Goal: Task Accomplishment & Management: Use online tool/utility

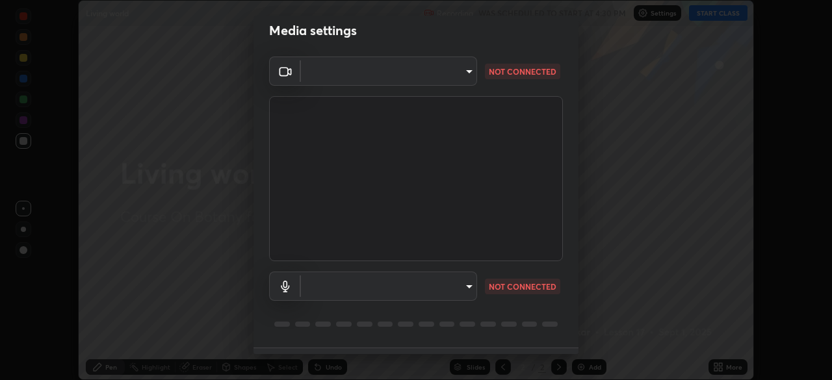
scroll to position [46, 0]
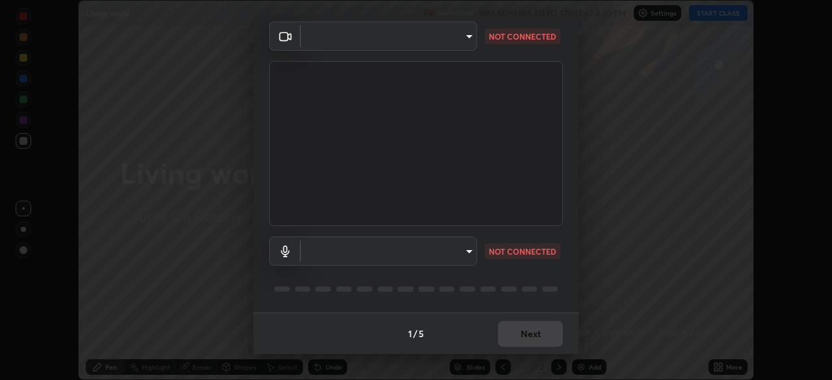
type input "af60344e083cd2d8a1f98107f351fd1af08cf782574a892edb3bacca53fb3331"
type input "default"
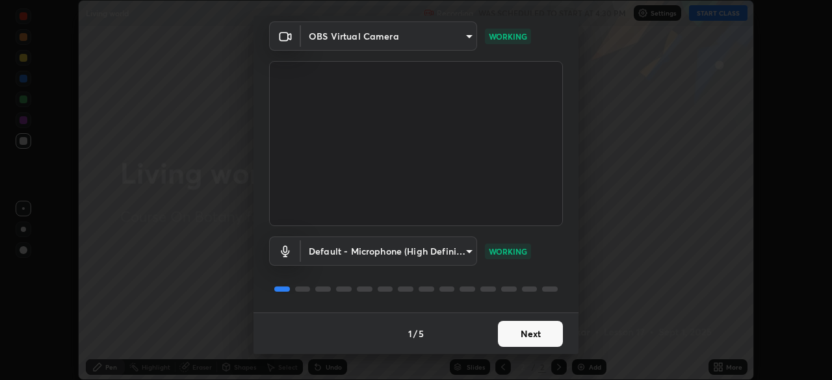
click at [531, 329] on button "Next" at bounding box center [530, 334] width 65 height 26
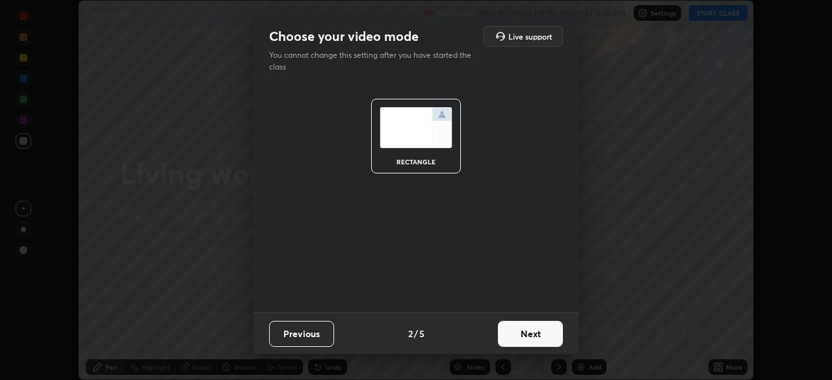
click at [528, 335] on button "Next" at bounding box center [530, 334] width 65 height 26
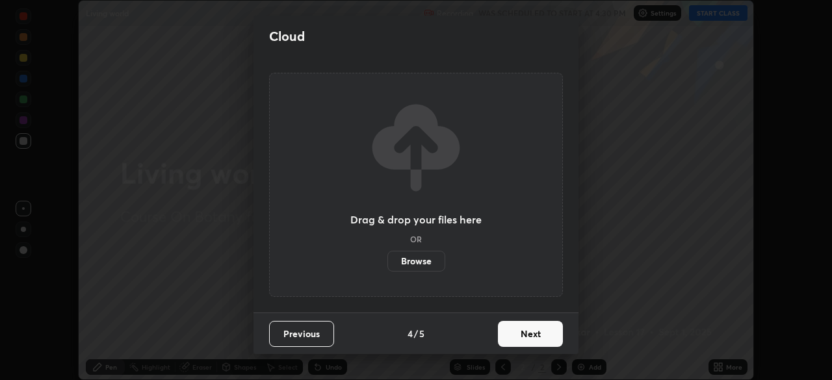
click at [525, 335] on button "Next" at bounding box center [530, 334] width 65 height 26
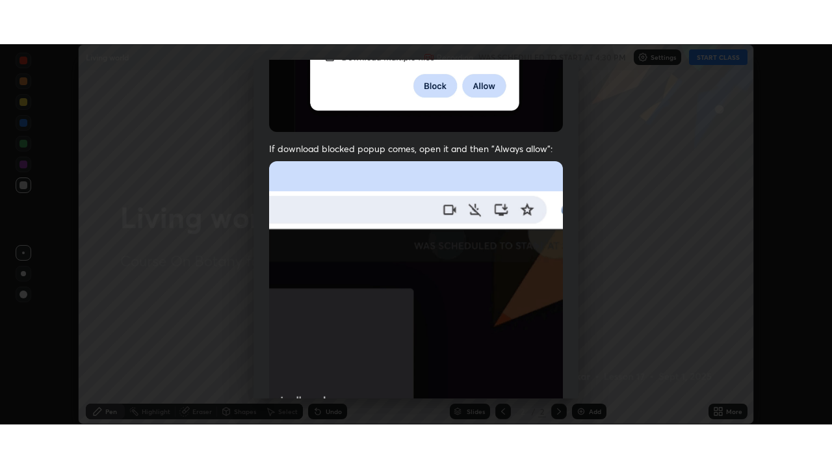
scroll to position [311, 0]
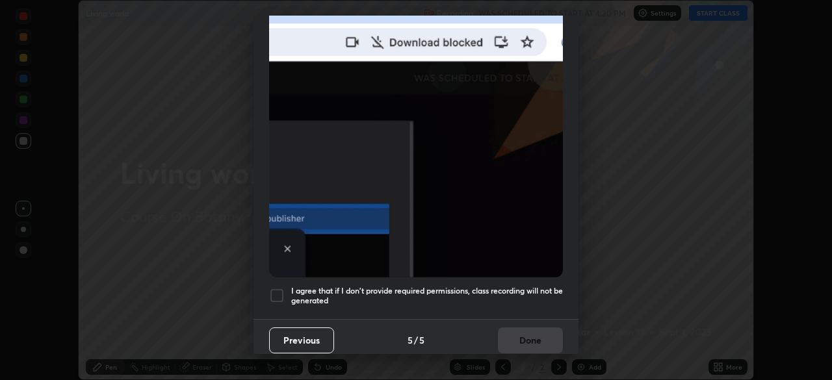
click at [278, 288] on div at bounding box center [277, 296] width 16 height 16
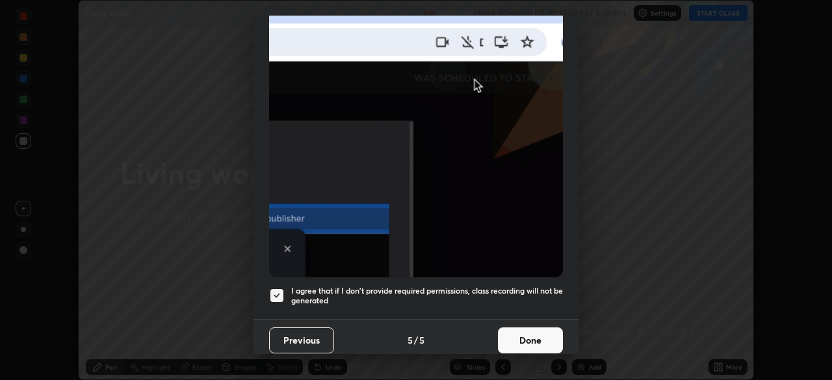
click at [513, 330] on button "Done" at bounding box center [530, 340] width 65 height 26
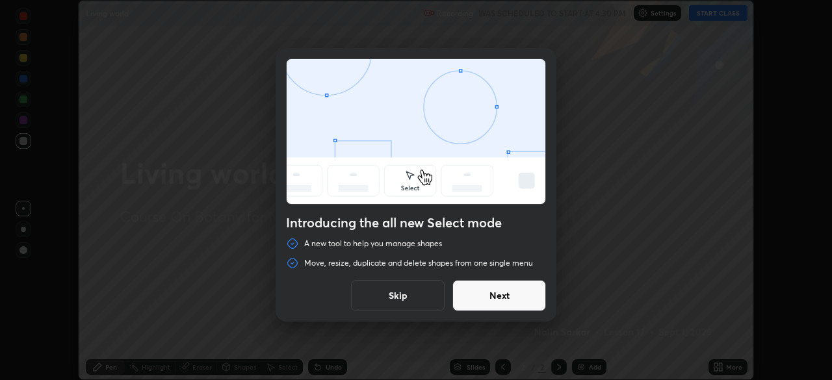
click at [422, 293] on button "Skip" at bounding box center [398, 295] width 94 height 31
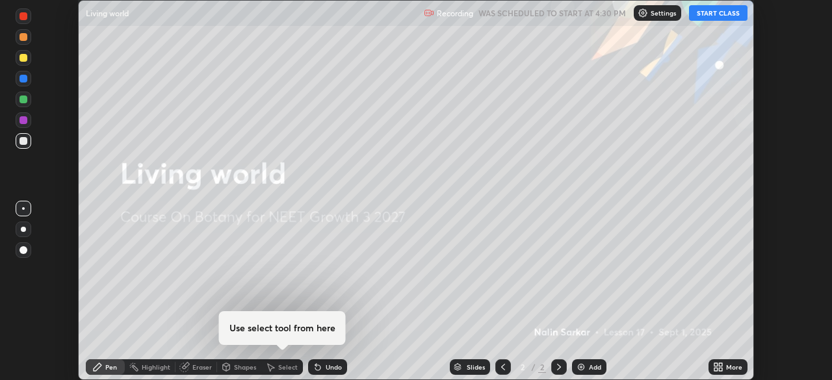
click at [711, 18] on button "START CLASS" at bounding box center [718, 13] width 58 height 16
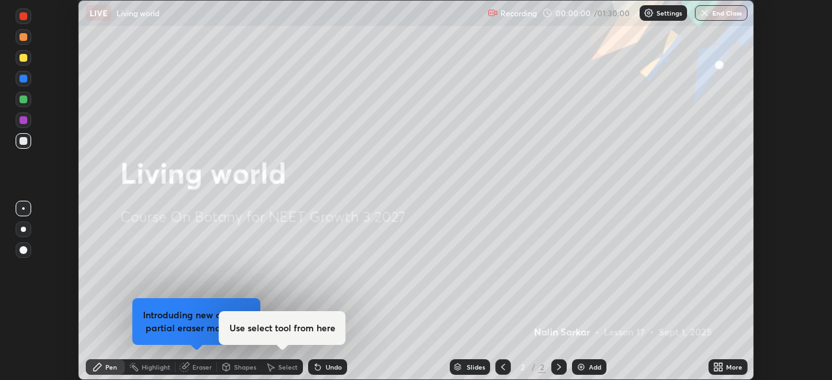
click at [721, 364] on icon at bounding box center [720, 364] width 3 height 3
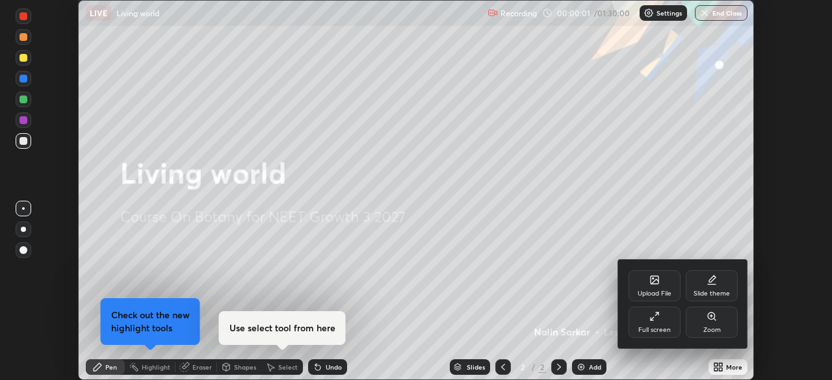
click at [648, 288] on div "Upload File" at bounding box center [654, 285] width 52 height 31
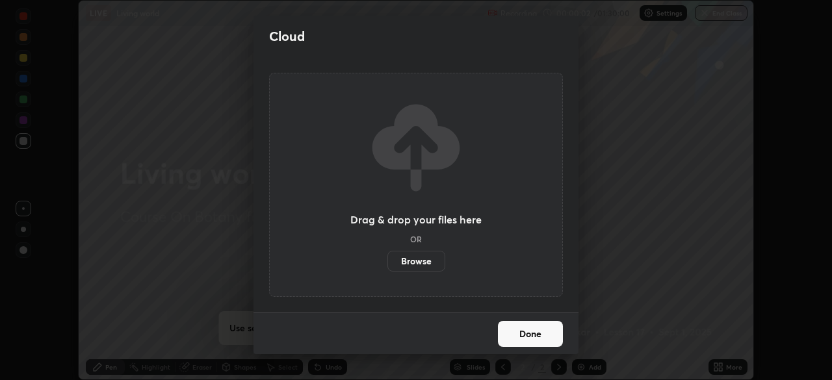
click at [406, 261] on label "Browse" at bounding box center [416, 261] width 58 height 21
click at [387, 261] on input "Browse" at bounding box center [387, 261] width 0 height 21
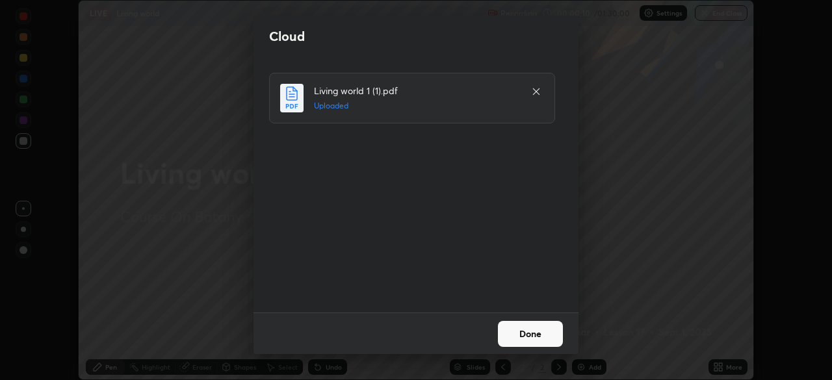
click at [535, 333] on button "Done" at bounding box center [530, 334] width 65 height 26
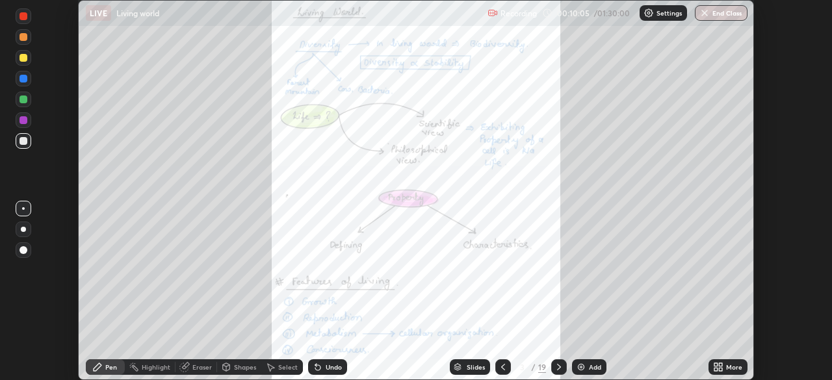
click at [732, 365] on div "More" at bounding box center [734, 367] width 16 height 6
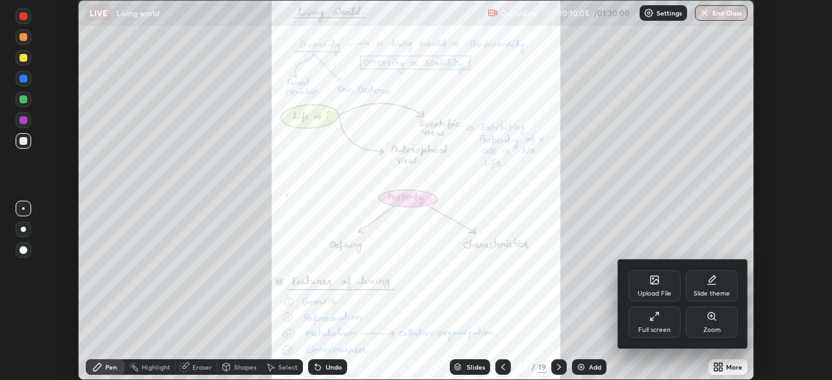
click at [661, 327] on div "Full screen" at bounding box center [654, 330] width 32 height 6
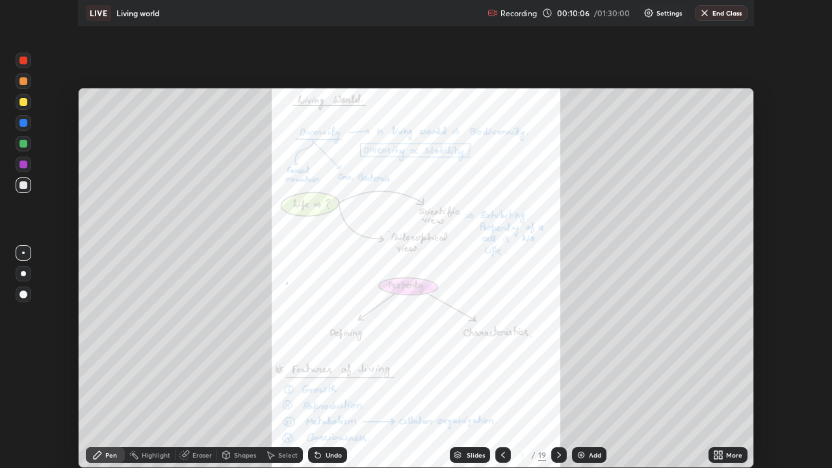
scroll to position [468, 832]
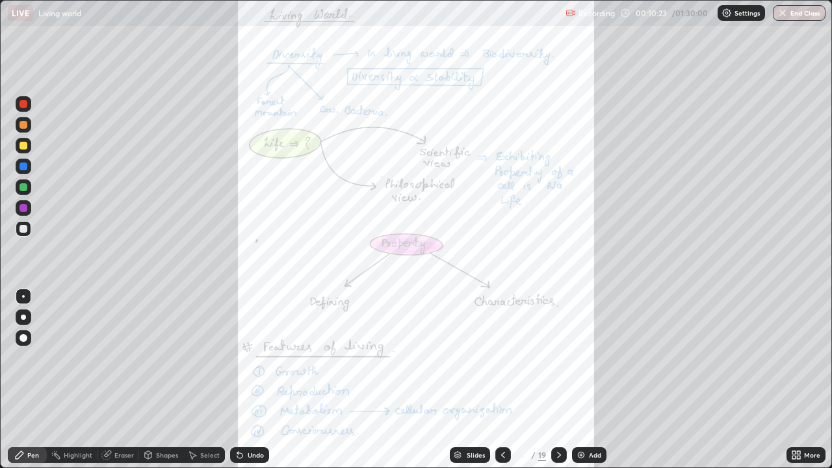
click at [557, 379] on icon at bounding box center [558, 455] width 10 height 10
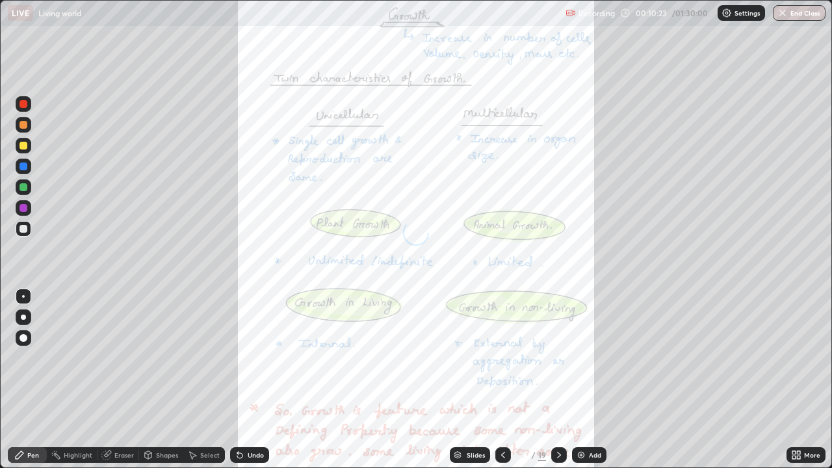
click at [557, 379] on icon at bounding box center [558, 455] width 10 height 10
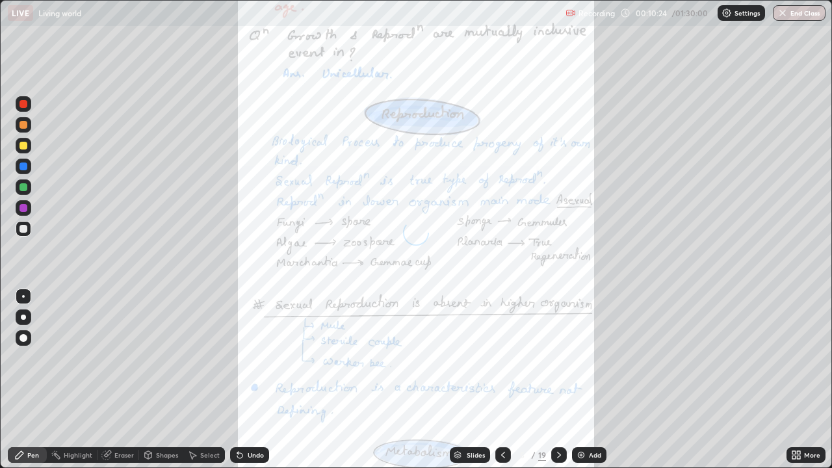
click at [558, 379] on div at bounding box center [559, 455] width 16 height 16
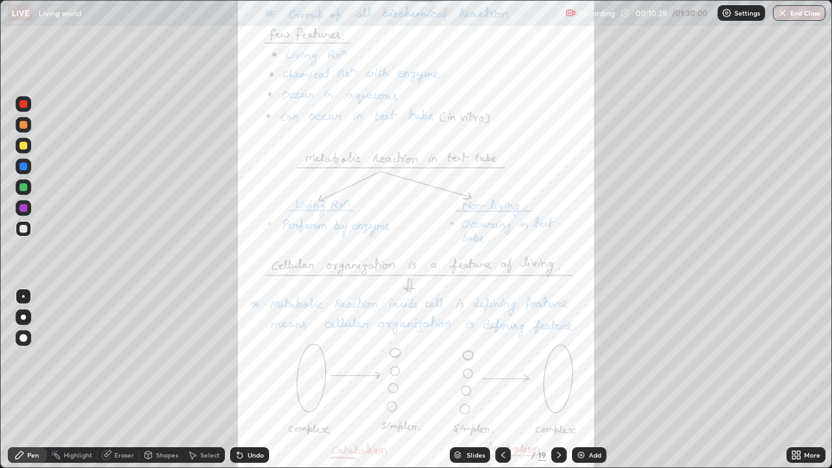
click at [561, 379] on icon at bounding box center [558, 455] width 10 height 10
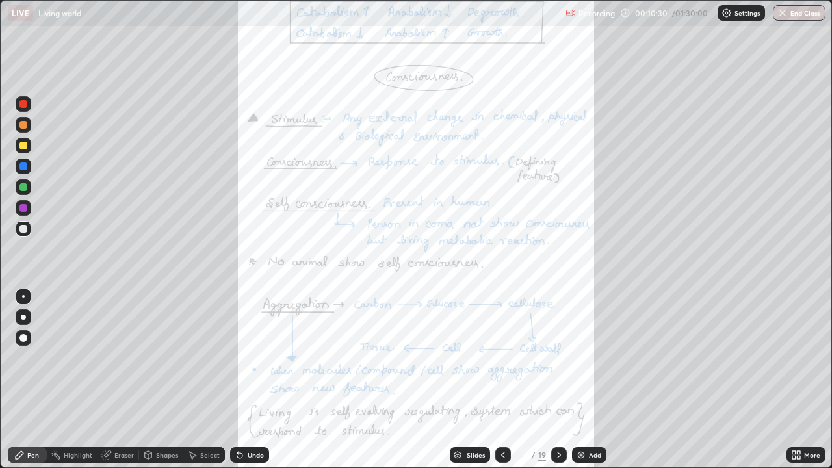
click at [557, 379] on icon at bounding box center [558, 455] width 10 height 10
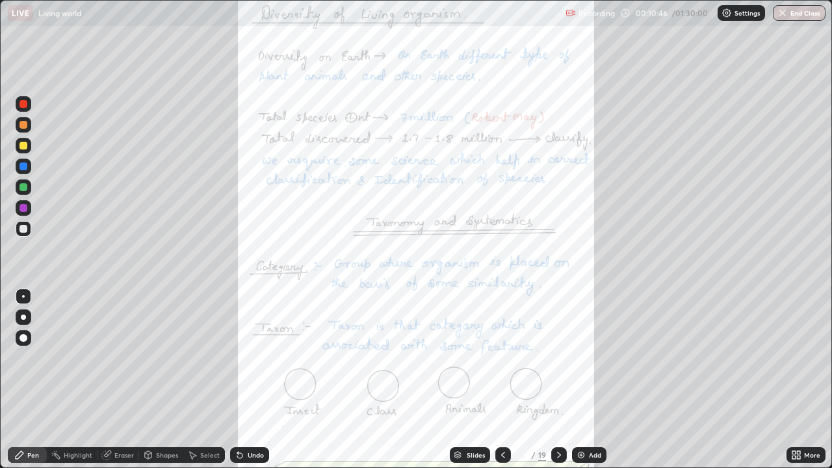
click at [500, 379] on icon at bounding box center [503, 455] width 10 height 10
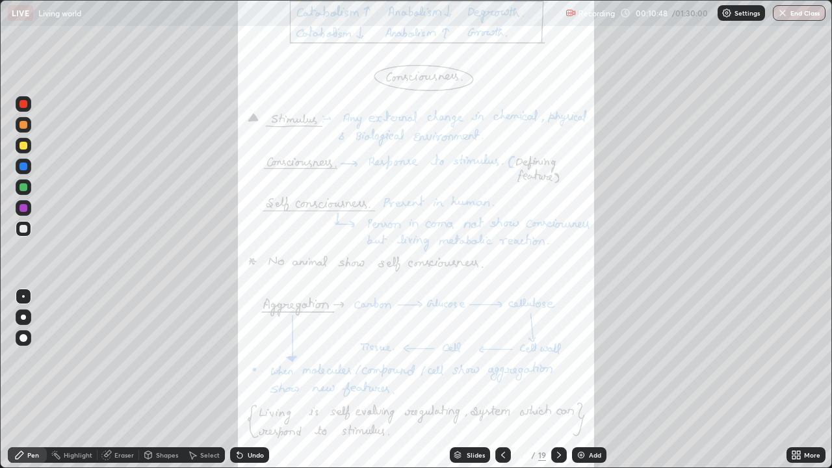
click at [557, 379] on icon at bounding box center [558, 455] width 10 height 10
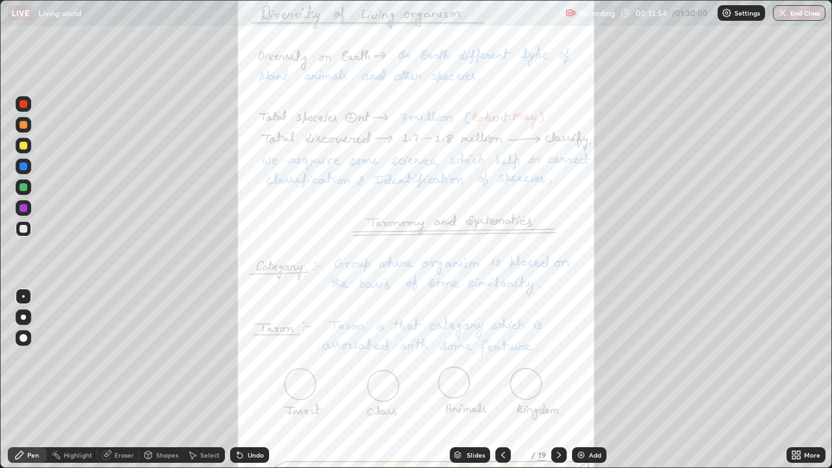
click at [798, 379] on icon at bounding box center [797, 456] width 3 height 3
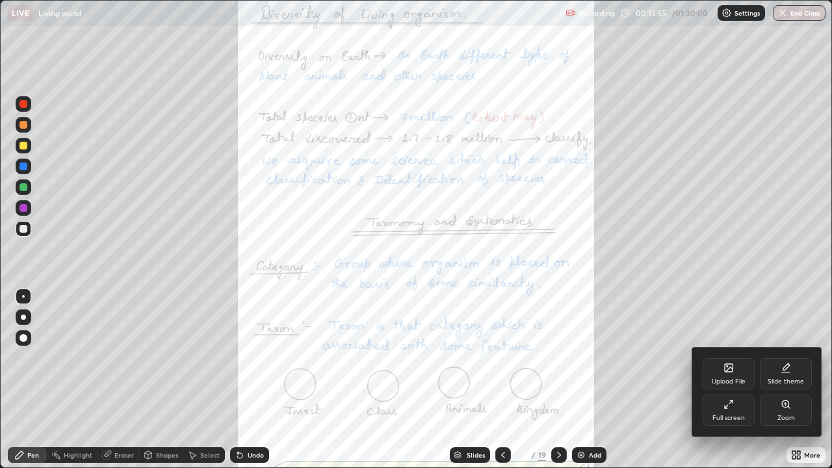
click at [780, 379] on div "Zoom" at bounding box center [785, 409] width 52 height 31
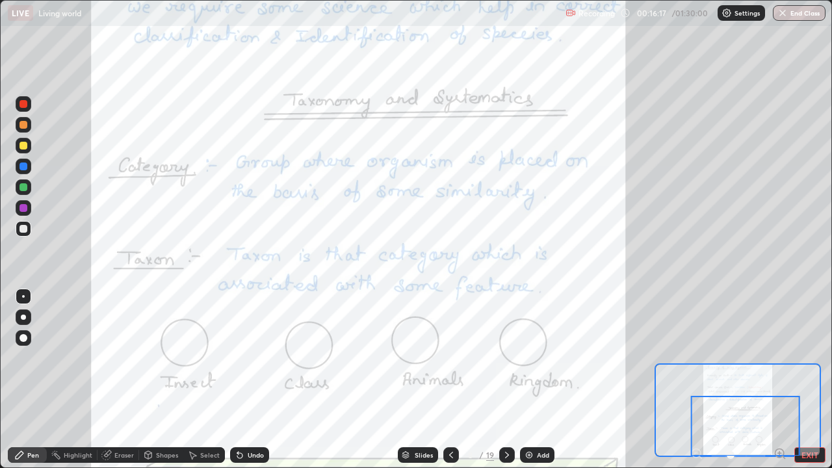
click at [503, 379] on icon at bounding box center [507, 455] width 10 height 10
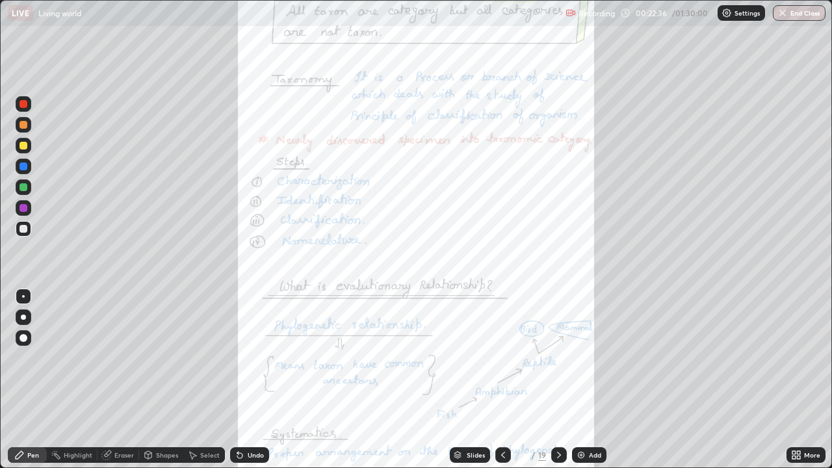
click at [806, 379] on div "More" at bounding box center [812, 455] width 16 height 6
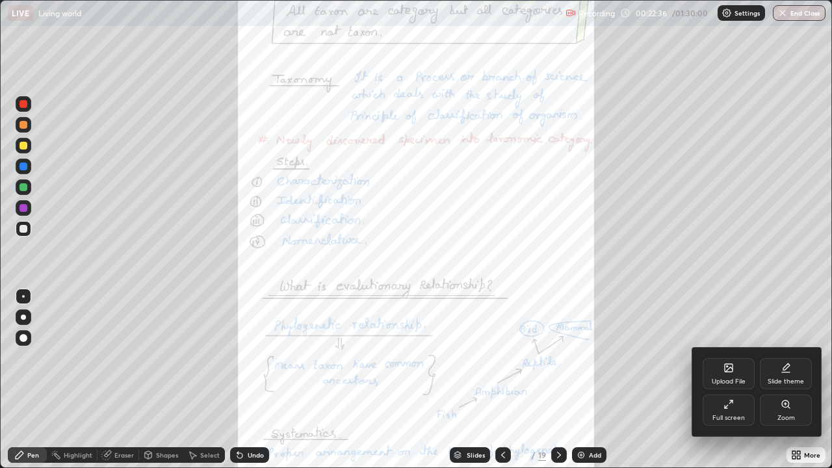
click at [771, 379] on div "Zoom" at bounding box center [785, 409] width 52 height 31
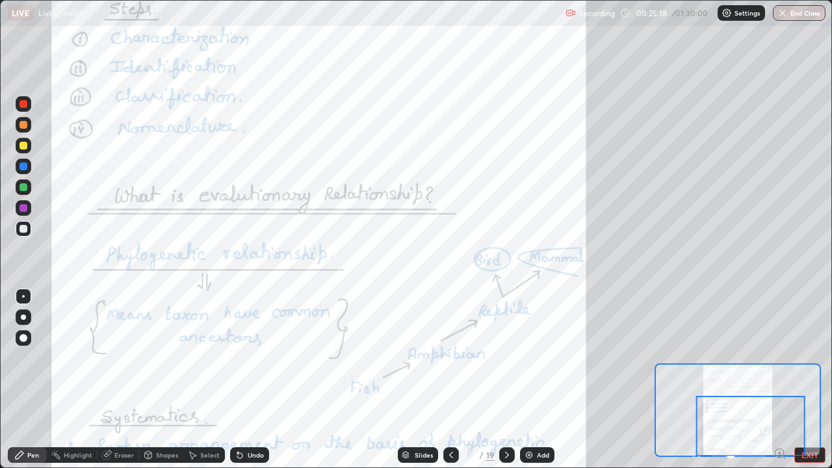
click at [505, 379] on icon at bounding box center [507, 455] width 10 height 10
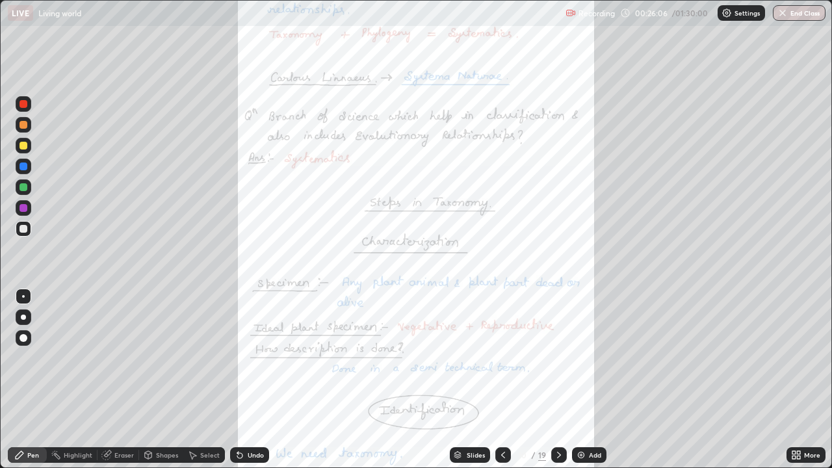
click at [805, 379] on div "More" at bounding box center [812, 455] width 16 height 6
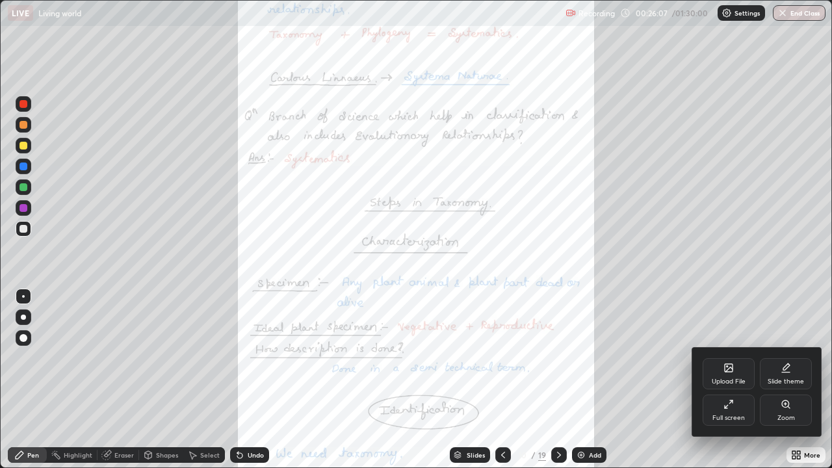
click at [787, 379] on div "Zoom" at bounding box center [785, 409] width 52 height 31
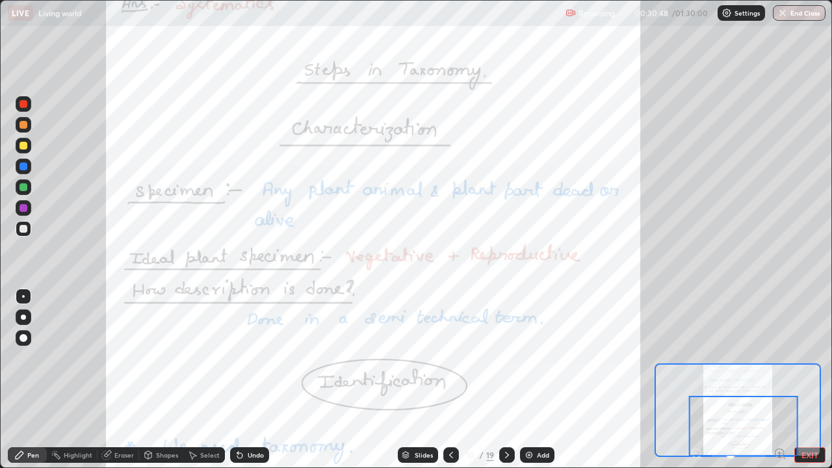
click at [507, 379] on icon at bounding box center [507, 455] width 10 height 10
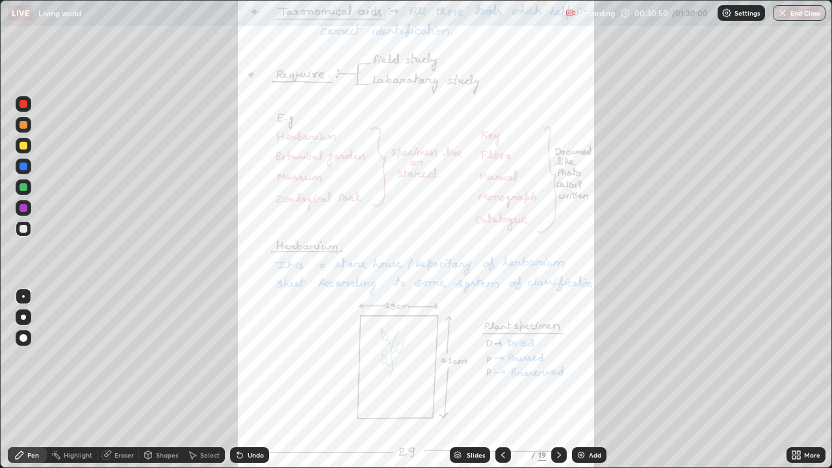
click at [806, 379] on div "More" at bounding box center [805, 455] width 39 height 16
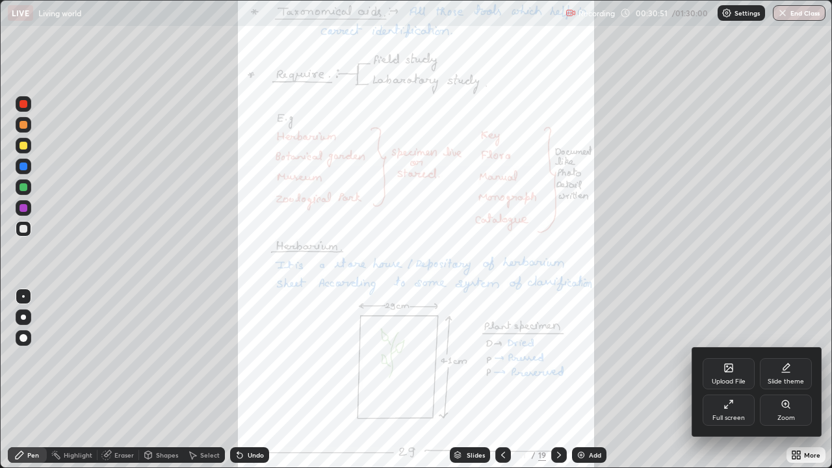
click at [787, 379] on icon at bounding box center [785, 404] width 10 height 10
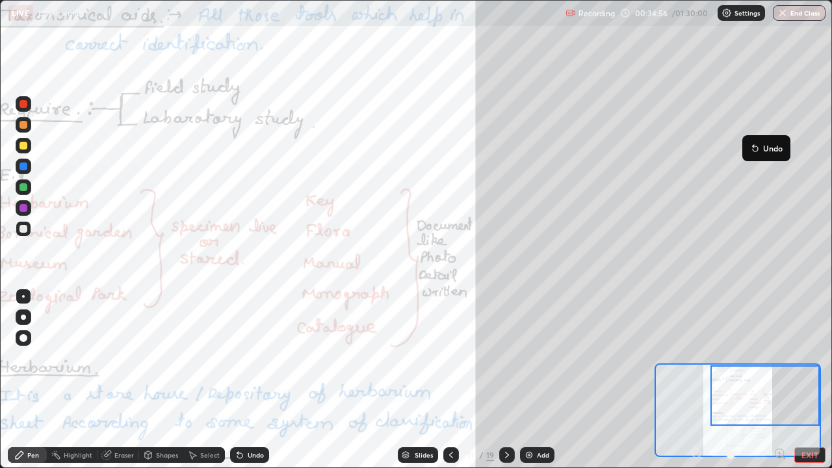
click at [751, 142] on button "Undo" at bounding box center [766, 148] width 38 height 16
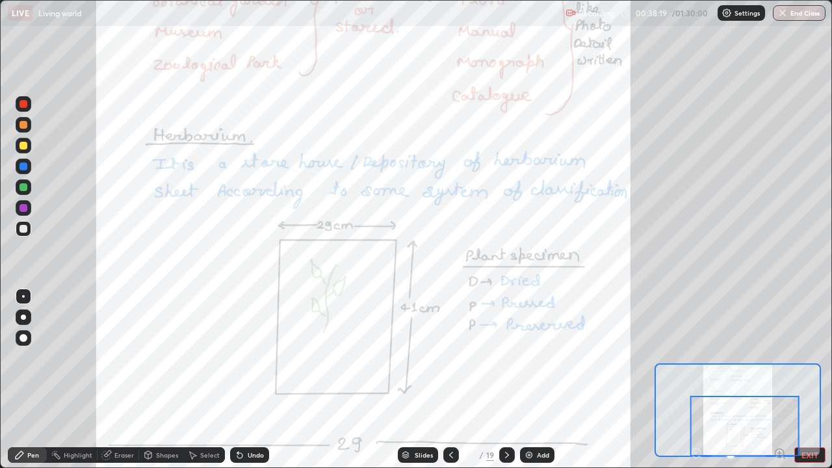
click at [505, 379] on icon at bounding box center [507, 455] width 10 height 10
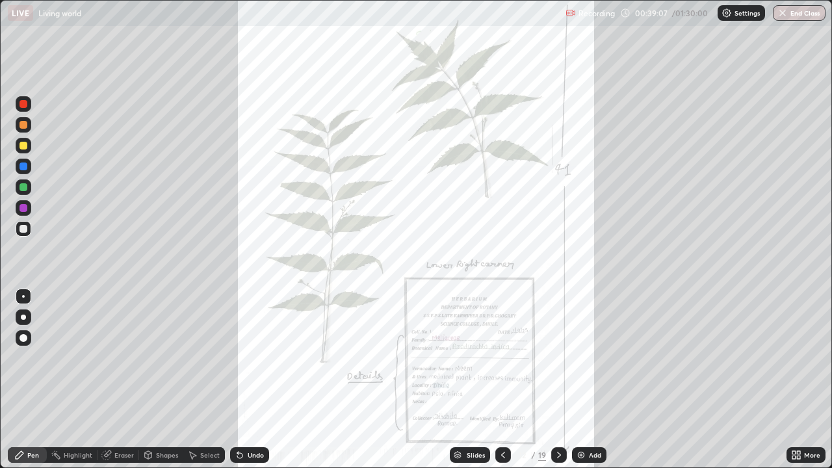
click at [501, 379] on icon at bounding box center [503, 455] width 4 height 6
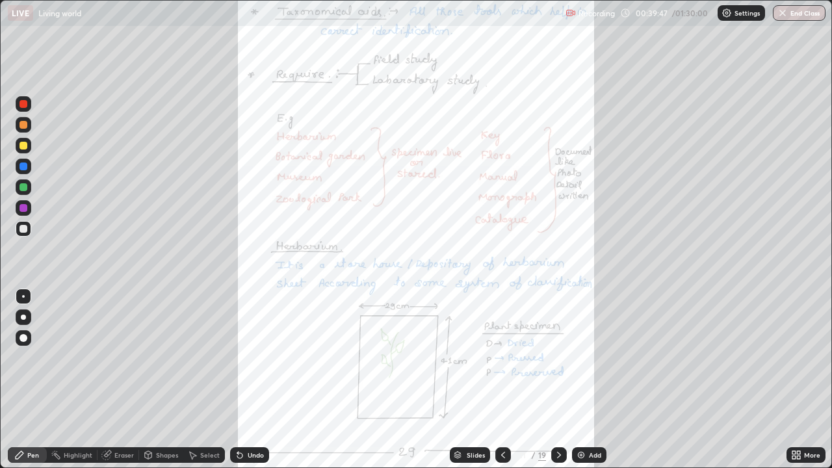
click at [557, 379] on icon at bounding box center [558, 455] width 10 height 10
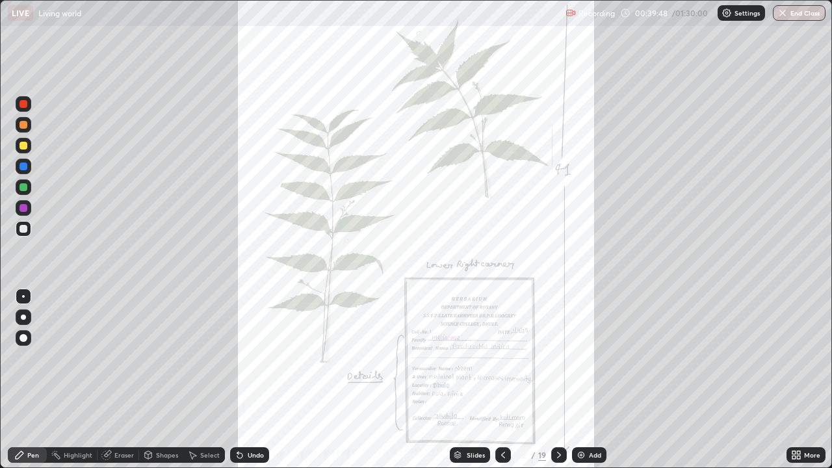
click at [555, 379] on icon at bounding box center [558, 455] width 10 height 10
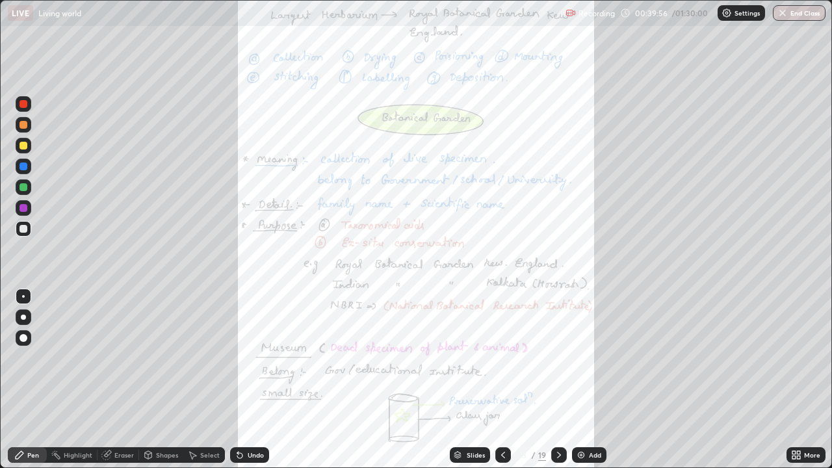
click at [806, 379] on div "More" at bounding box center [812, 455] width 16 height 6
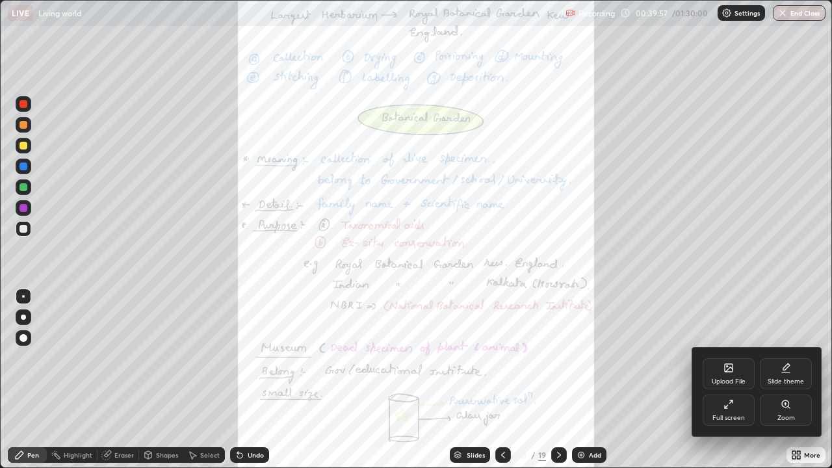
click at [781, 379] on div "Zoom" at bounding box center [785, 409] width 52 height 31
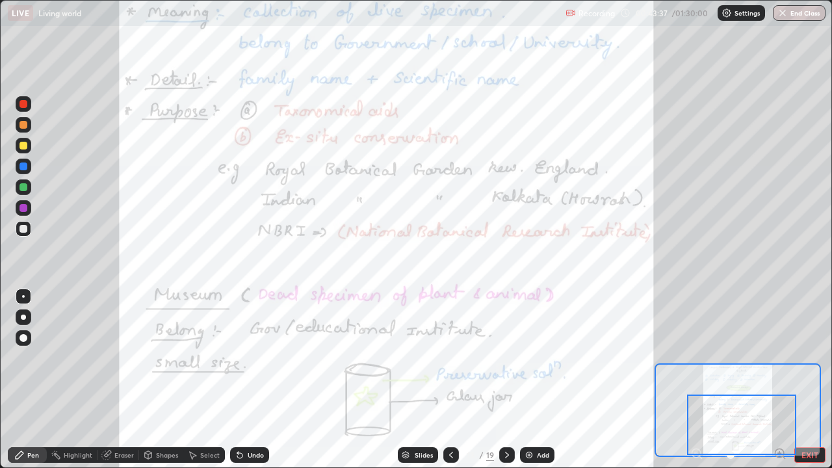
click at [507, 379] on icon at bounding box center [507, 455] width 10 height 10
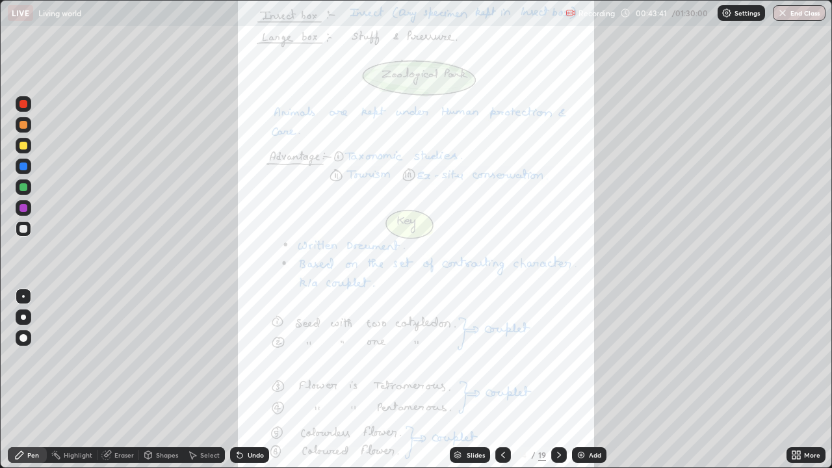
click at [806, 379] on div "More" at bounding box center [812, 455] width 16 height 6
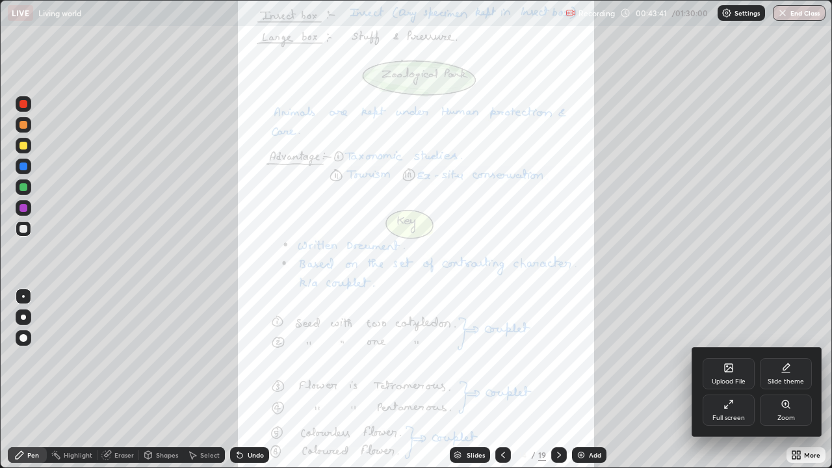
click at [778, 379] on div "Zoom" at bounding box center [785, 409] width 52 height 31
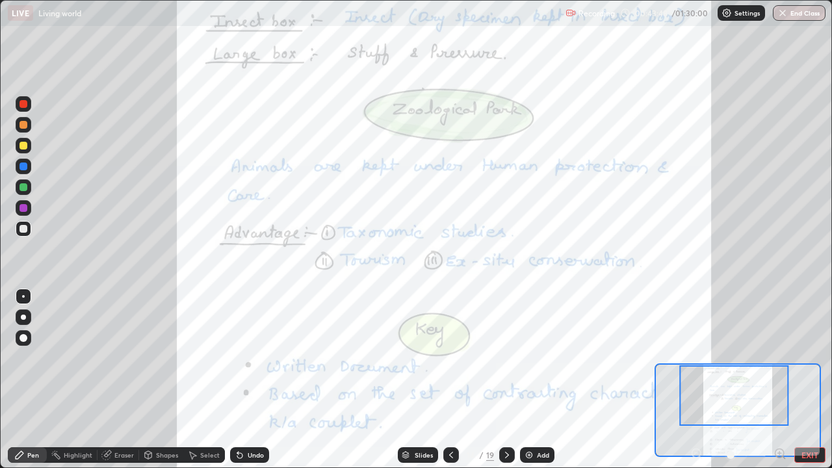
click at [450, 379] on icon at bounding box center [451, 455] width 10 height 10
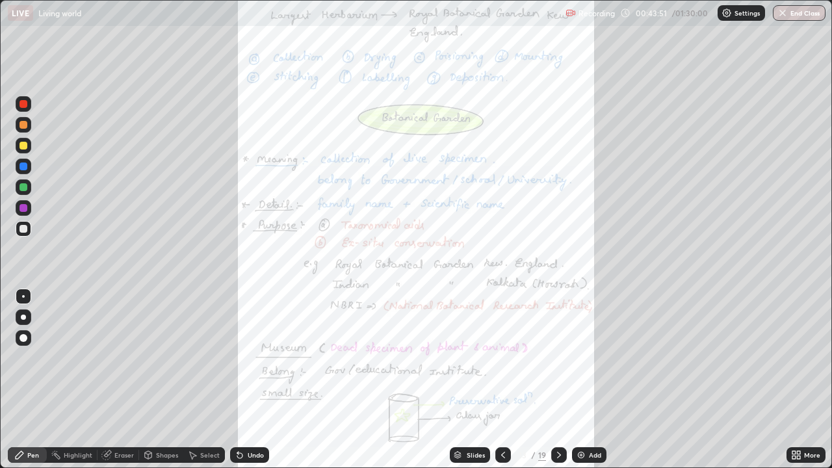
click at [501, 379] on icon at bounding box center [503, 455] width 4 height 6
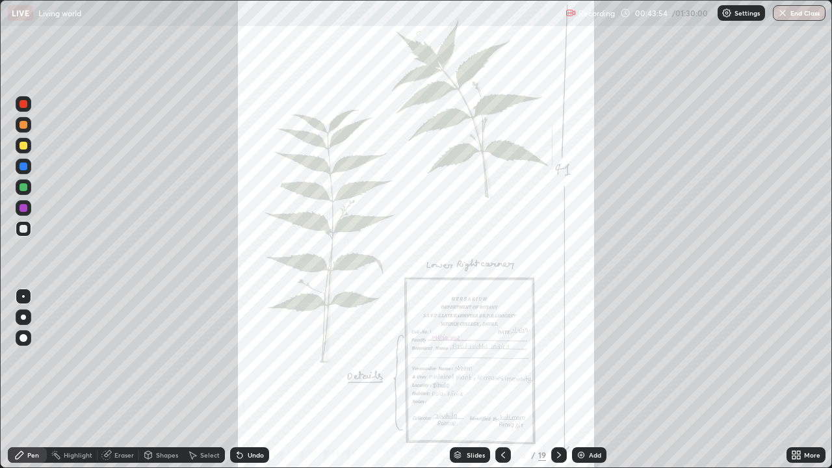
click at [557, 379] on icon at bounding box center [559, 455] width 4 height 6
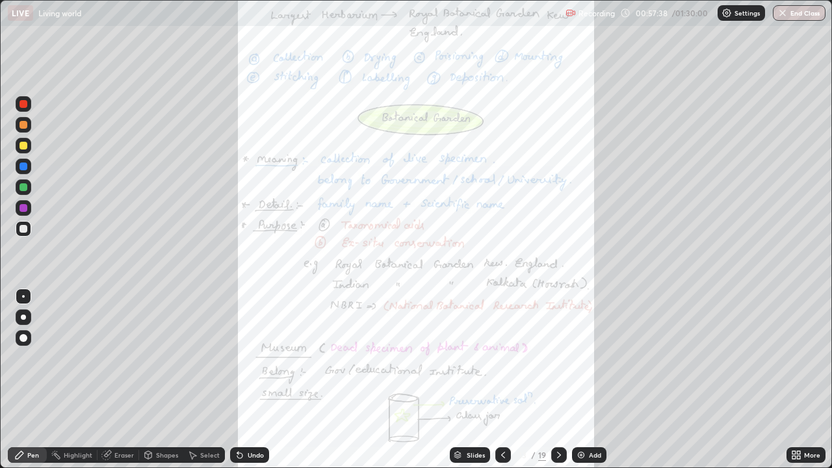
click at [572, 379] on div "Add" at bounding box center [589, 455] width 34 height 16
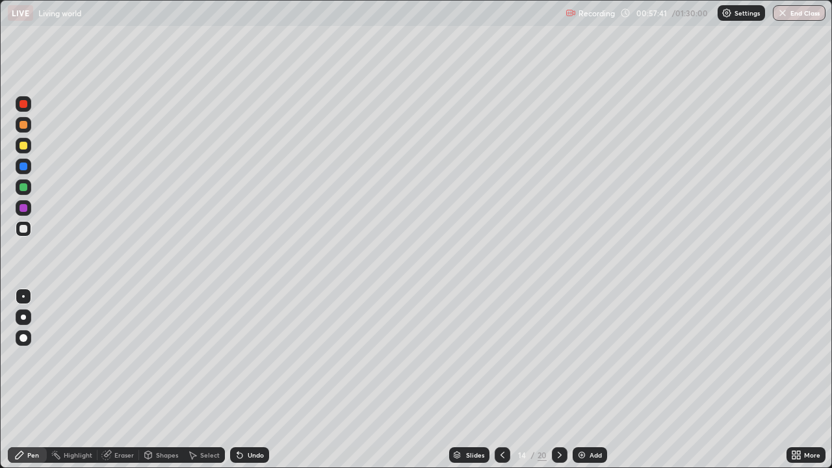
click at [560, 379] on div at bounding box center [560, 455] width 16 height 16
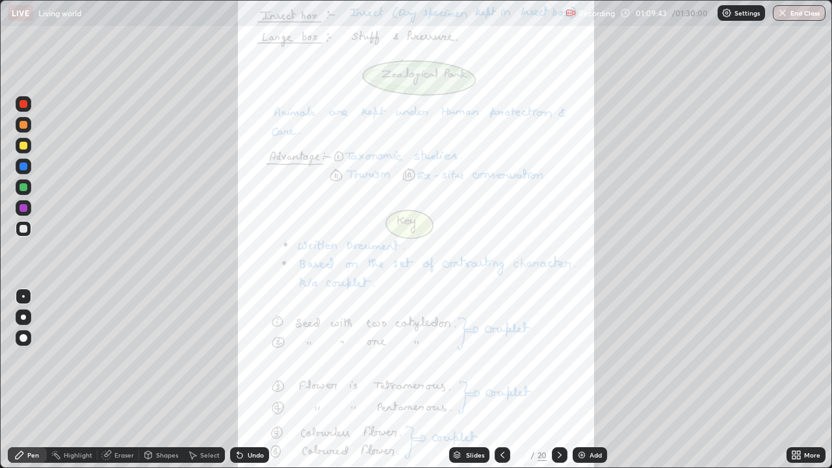
click at [559, 379] on div at bounding box center [560, 455] width 16 height 16
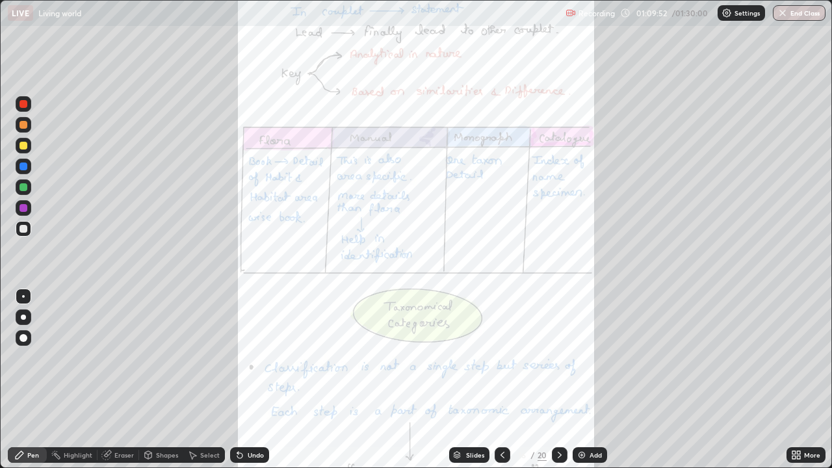
click at [501, 379] on icon at bounding box center [502, 455] width 10 height 10
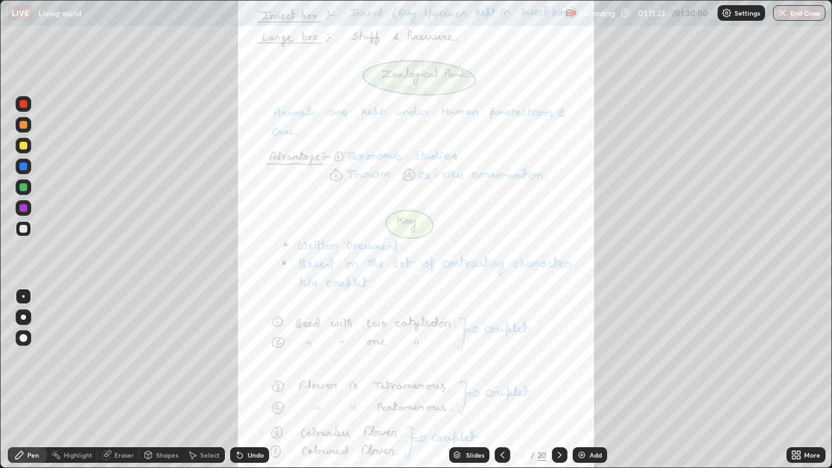
click at [558, 379] on icon at bounding box center [559, 455] width 10 height 10
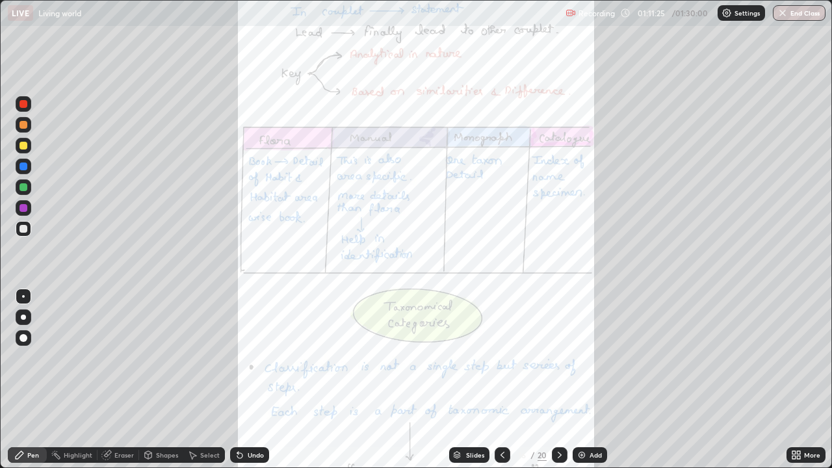
click at [558, 379] on icon at bounding box center [559, 455] width 10 height 10
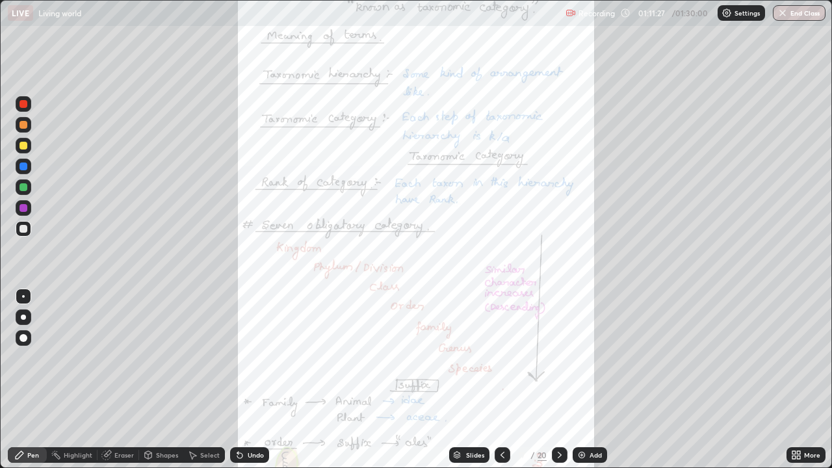
click at [558, 379] on icon at bounding box center [559, 455] width 10 height 10
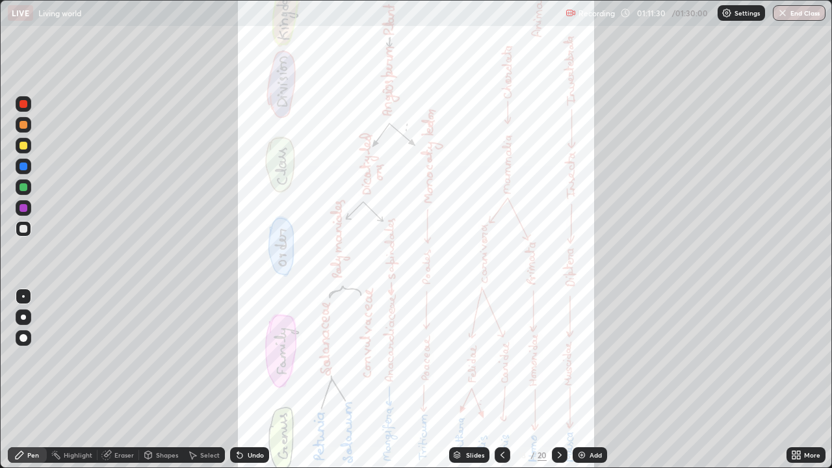
click at [507, 379] on div at bounding box center [502, 455] width 16 height 16
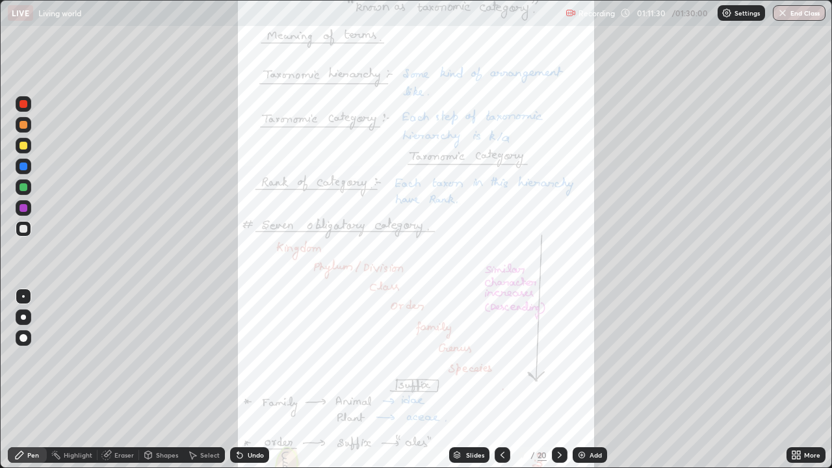
click at [502, 379] on icon at bounding box center [502, 455] width 10 height 10
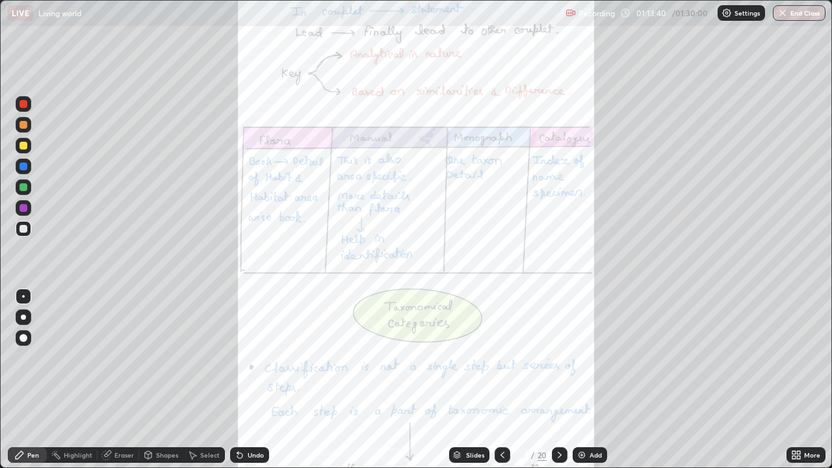
click at [505, 379] on icon at bounding box center [502, 455] width 10 height 10
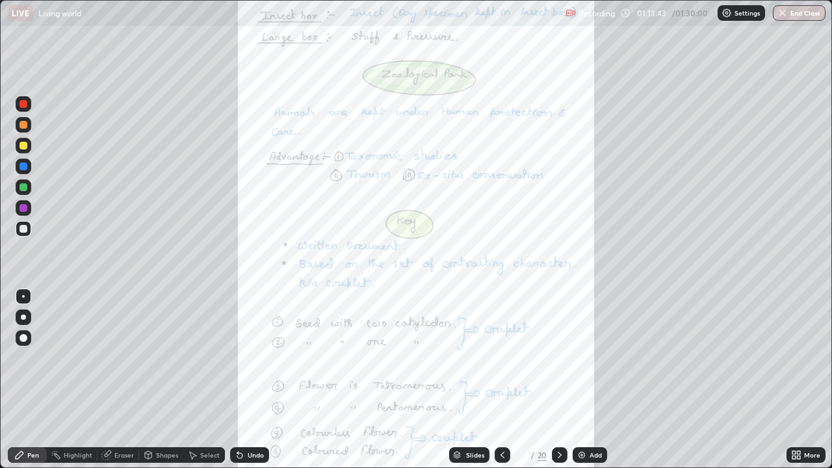
click at [798, 379] on icon at bounding box center [797, 452] width 3 height 3
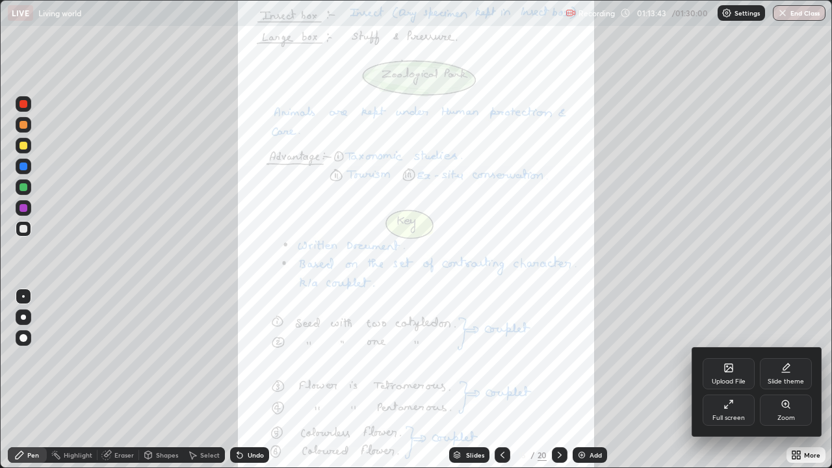
click at [783, 379] on div "Zoom" at bounding box center [785, 409] width 52 height 31
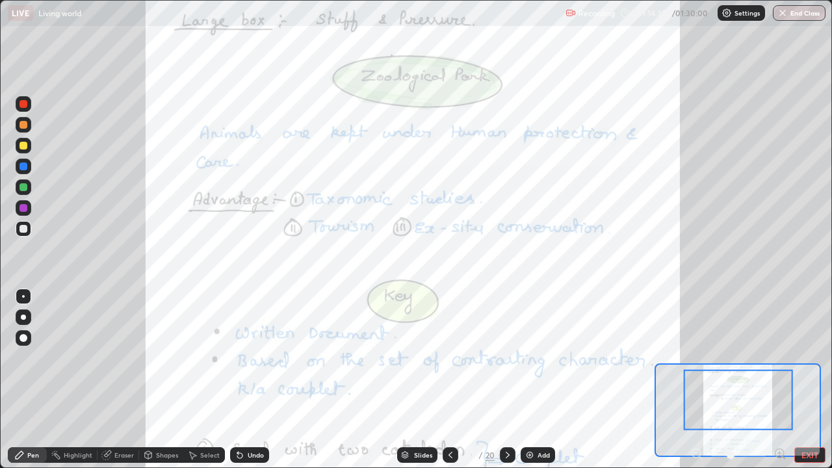
click at [450, 379] on icon at bounding box center [450, 455] width 10 height 10
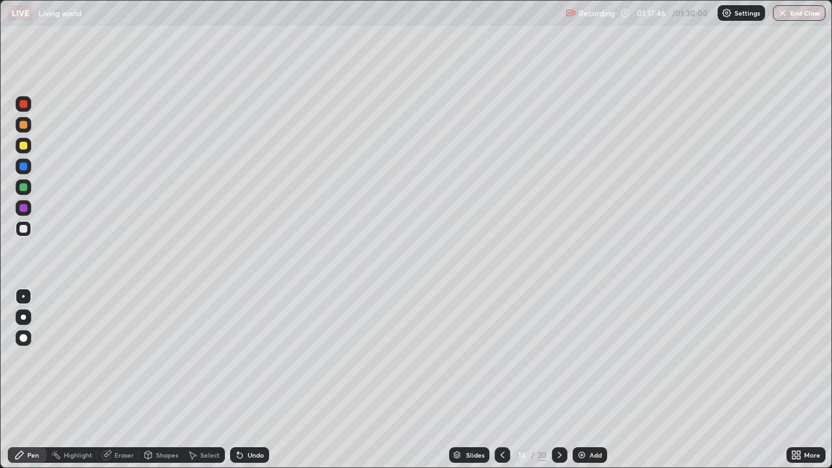
click at [501, 379] on icon at bounding box center [502, 455] width 10 height 10
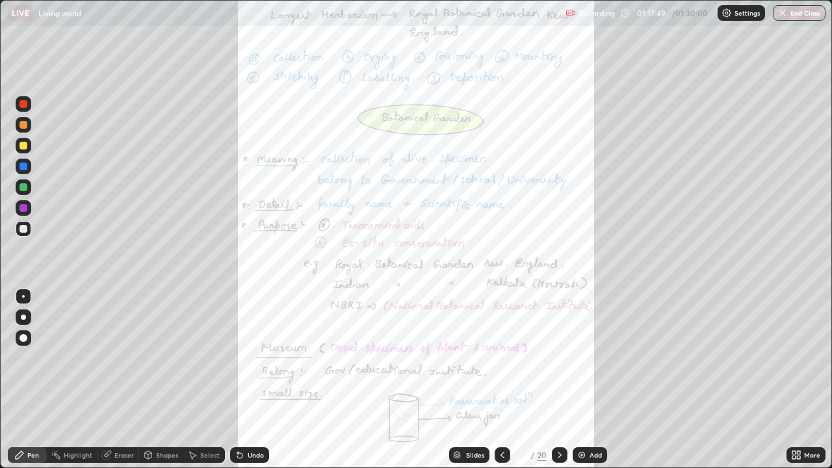
click at [559, 379] on icon at bounding box center [559, 455] width 4 height 6
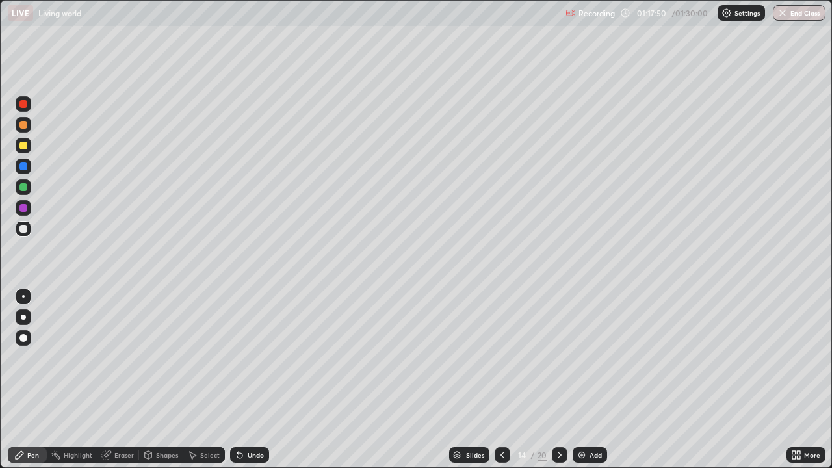
click at [561, 379] on icon at bounding box center [559, 455] width 10 height 10
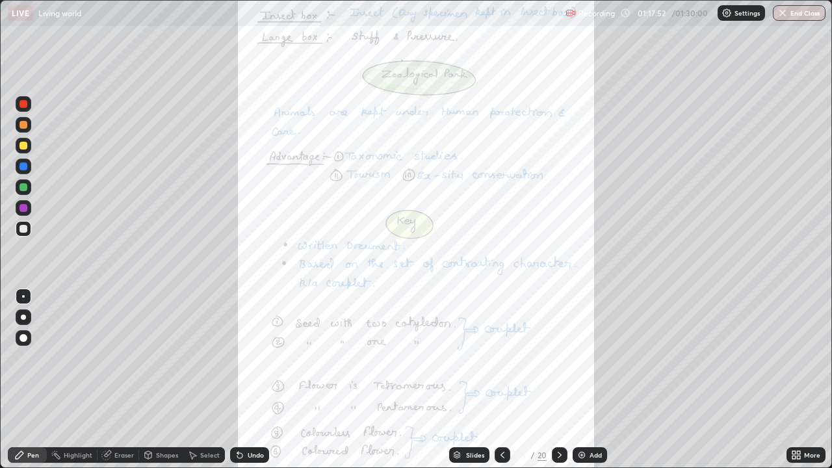
click at [815, 379] on div "More" at bounding box center [805, 455] width 39 height 16
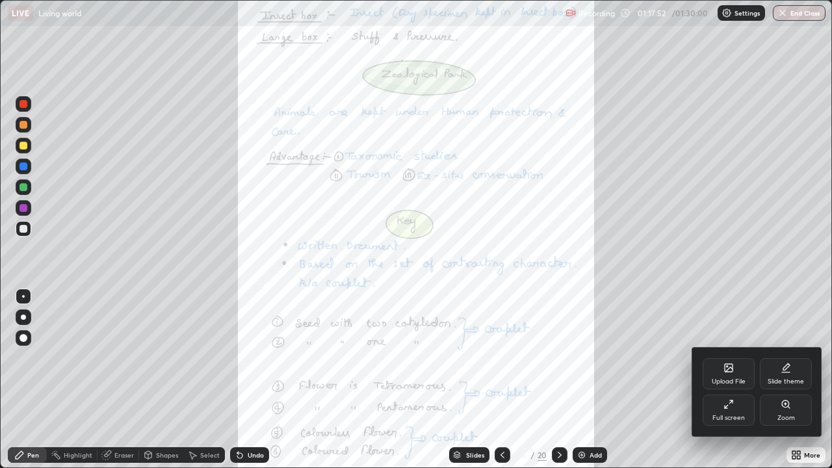
click at [776, 379] on div "Zoom" at bounding box center [785, 409] width 52 height 31
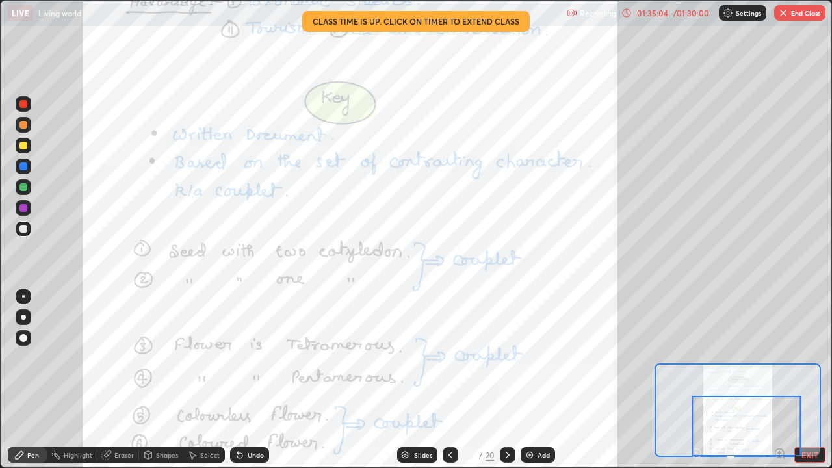
click at [788, 16] on button "End Class" at bounding box center [799, 13] width 51 height 16
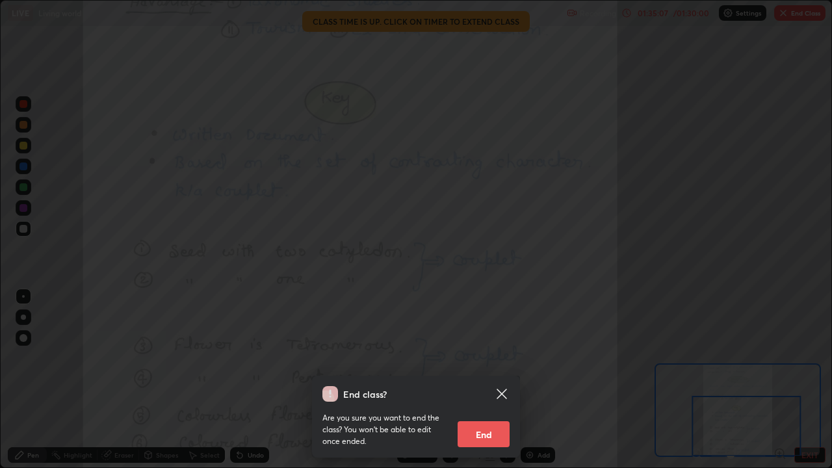
click at [487, 379] on button "End" at bounding box center [483, 434] width 52 height 26
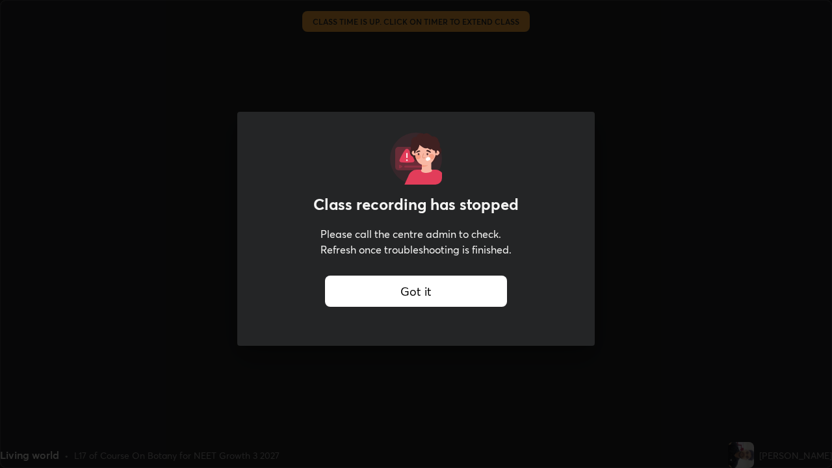
click at [422, 292] on div "Got it" at bounding box center [416, 290] width 182 height 31
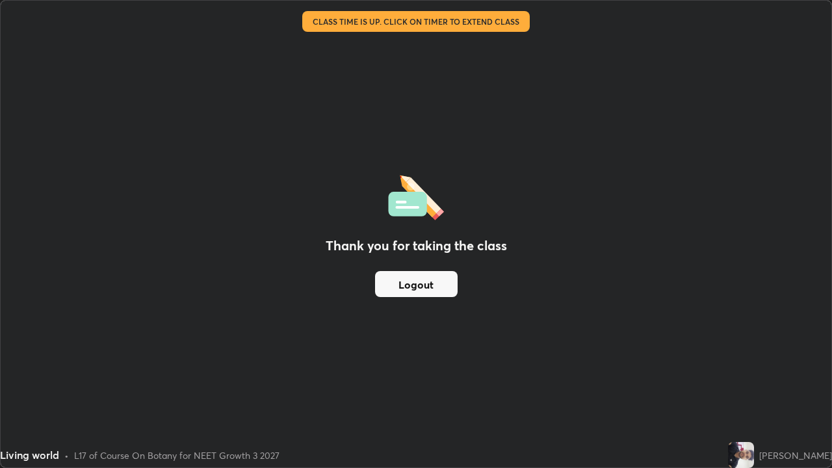
click at [402, 289] on button "Logout" at bounding box center [416, 284] width 83 height 26
click at [401, 288] on button "Logout" at bounding box center [416, 284] width 83 height 26
click at [411, 286] on button "Logout" at bounding box center [416, 284] width 83 height 26
click at [413, 289] on button "Logout" at bounding box center [416, 284] width 83 height 26
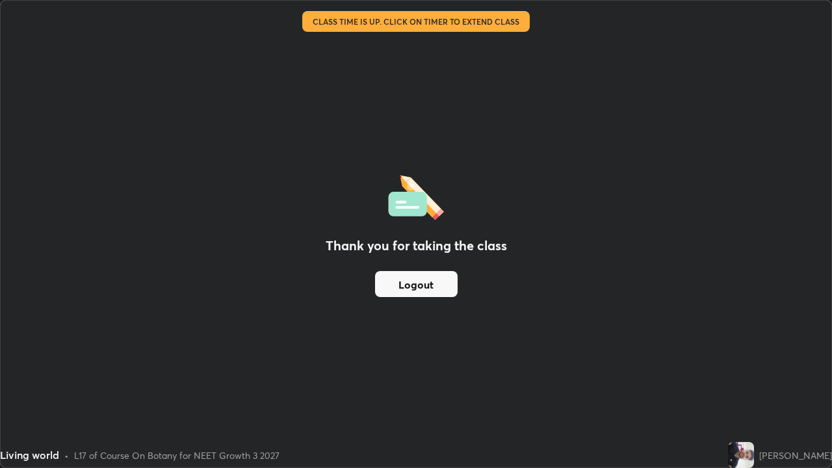
click at [407, 289] on button "Logout" at bounding box center [416, 284] width 83 height 26
click at [405, 290] on button "Logout" at bounding box center [416, 284] width 83 height 26
click at [416, 279] on button "Logout" at bounding box center [416, 284] width 83 height 26
